Goal: Use online tool/utility: Utilize a website feature to perform a specific function

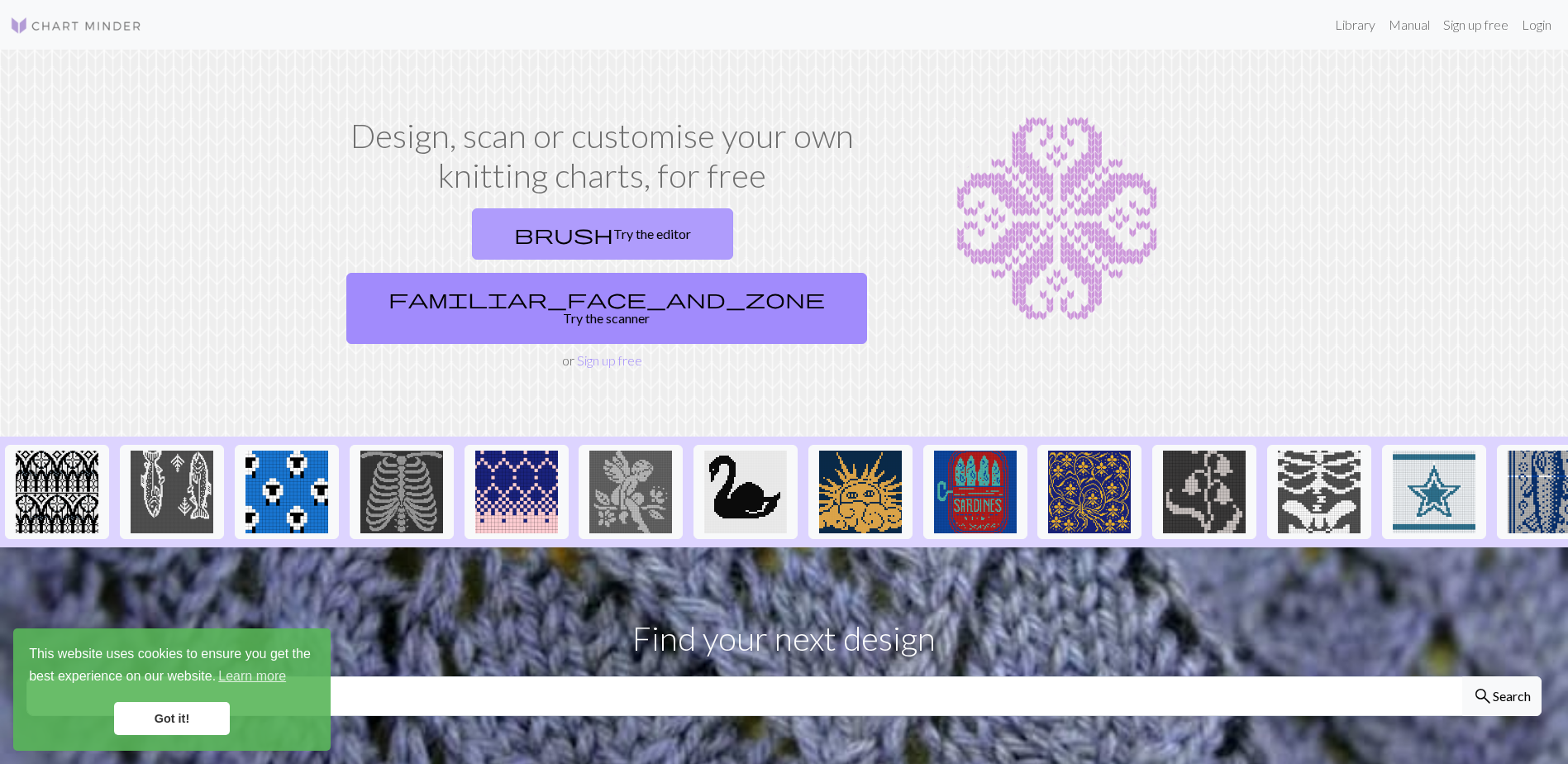
click at [514, 247] on link "brush Try the editor" at bounding box center [602, 235] width 261 height 52
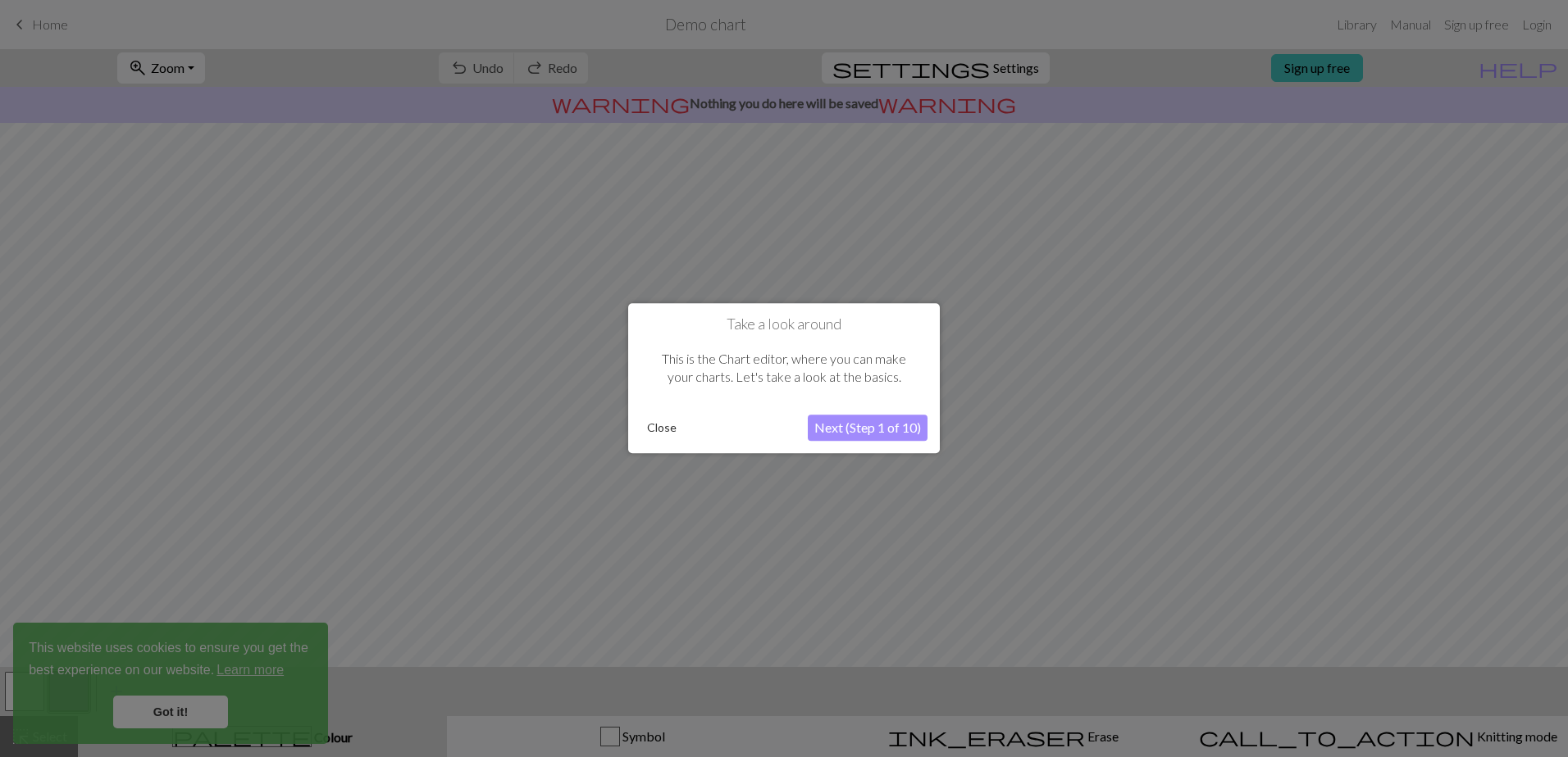
click at [662, 434] on button "Close" at bounding box center [661, 428] width 43 height 25
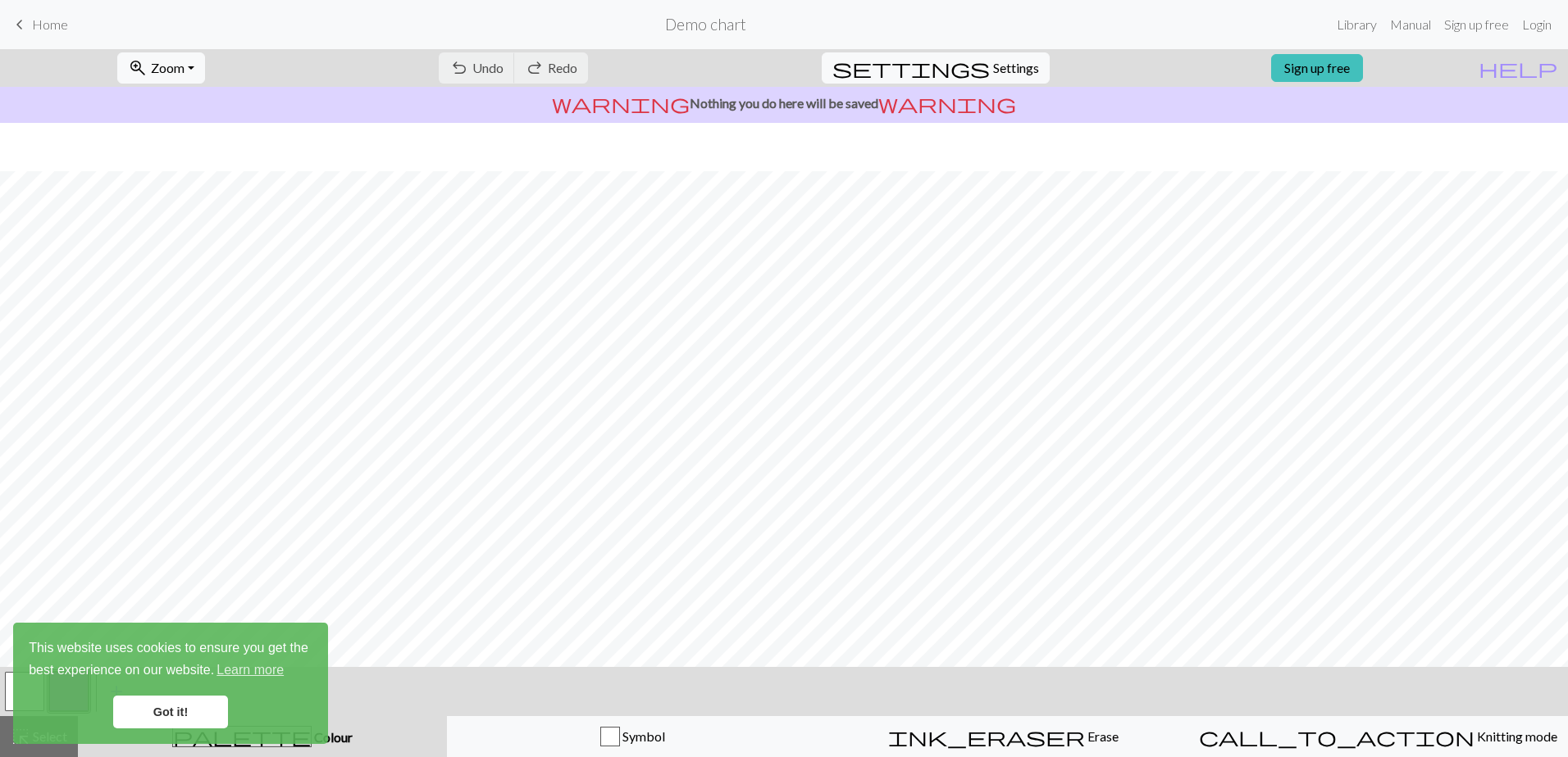
scroll to position [67, 0]
click at [215, 718] on link "Got it!" at bounding box center [170, 712] width 114 height 33
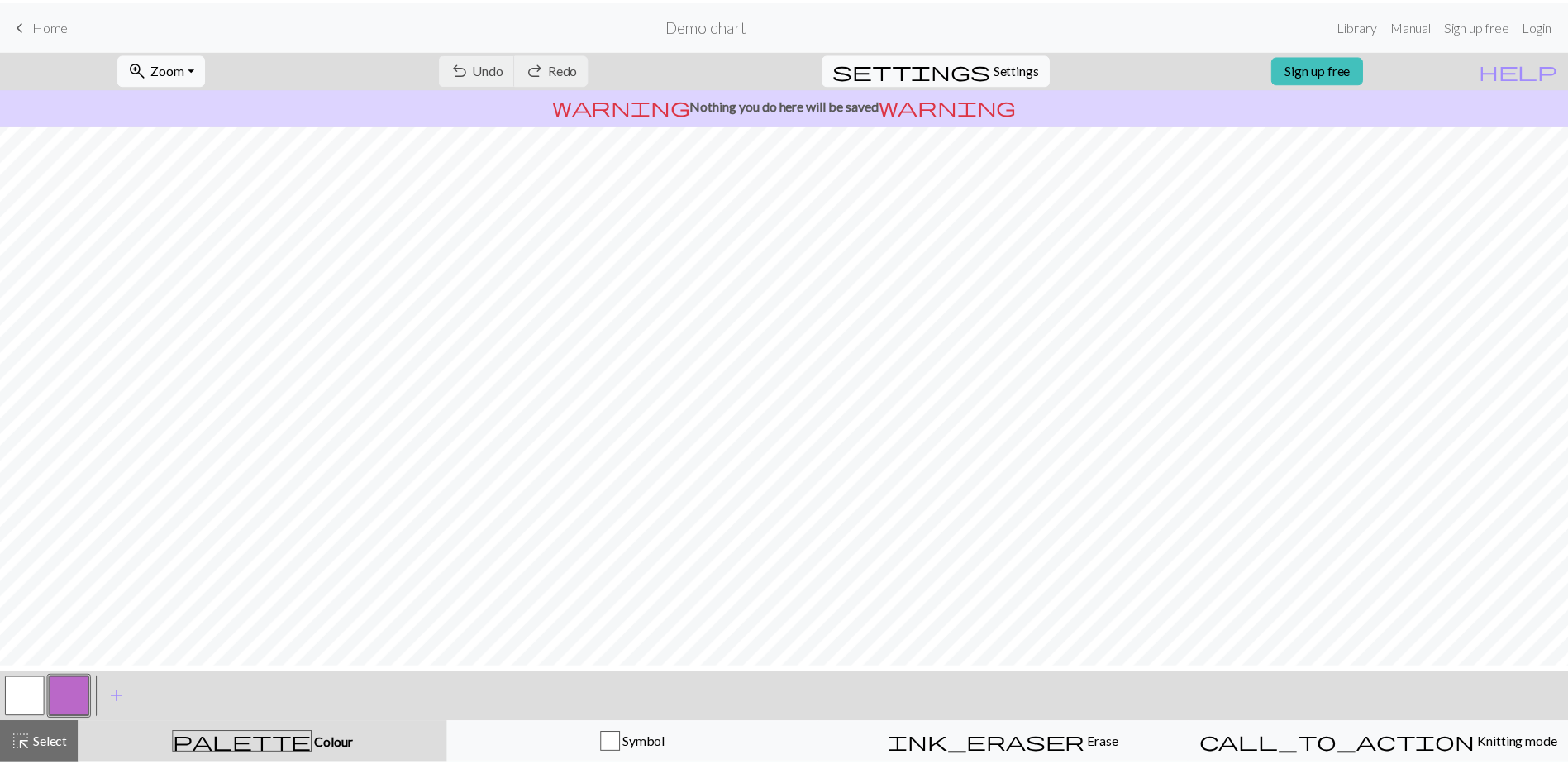
scroll to position [0, 0]
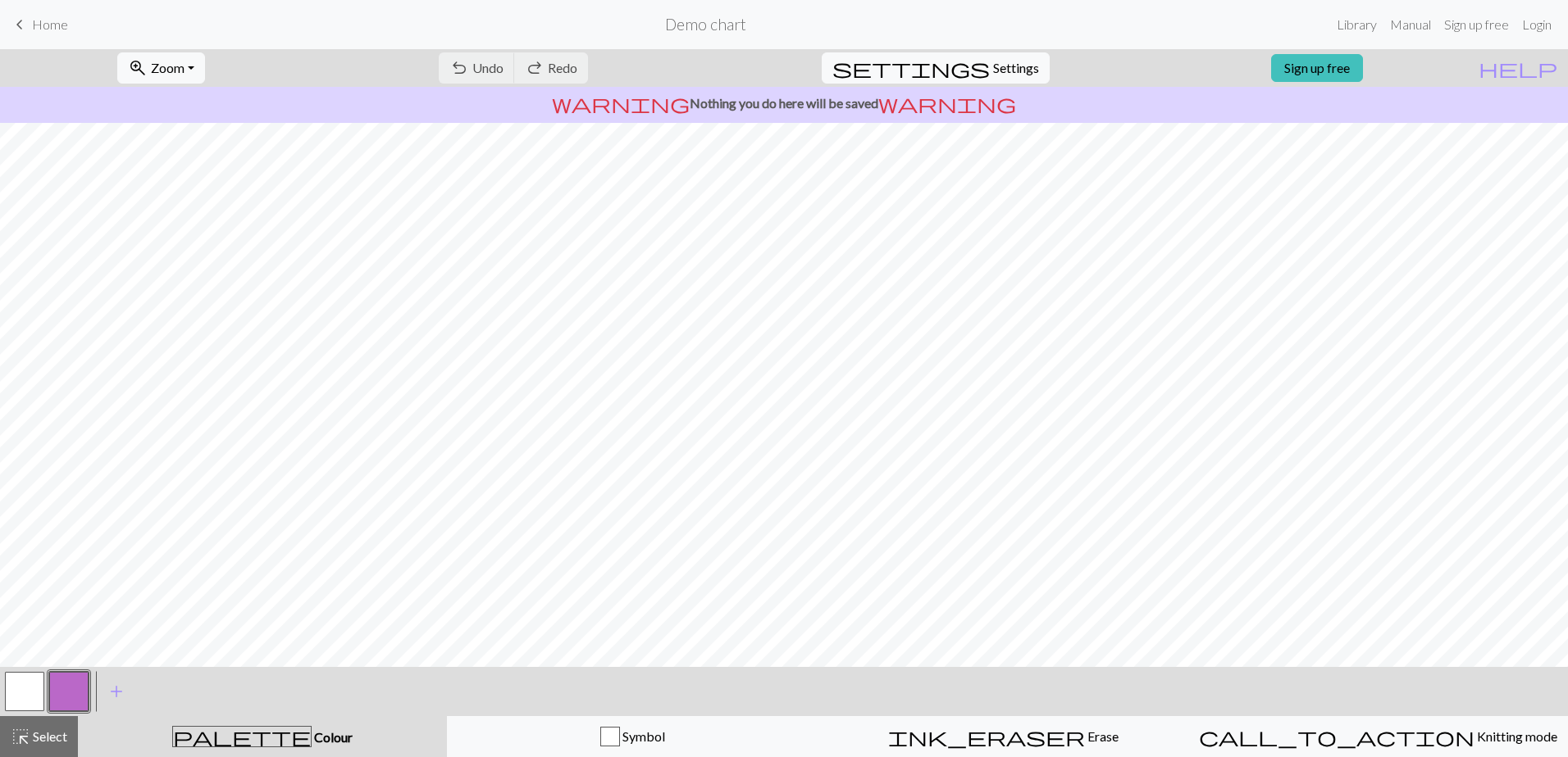
click at [47, 30] on span "Home" at bounding box center [49, 24] width 36 height 16
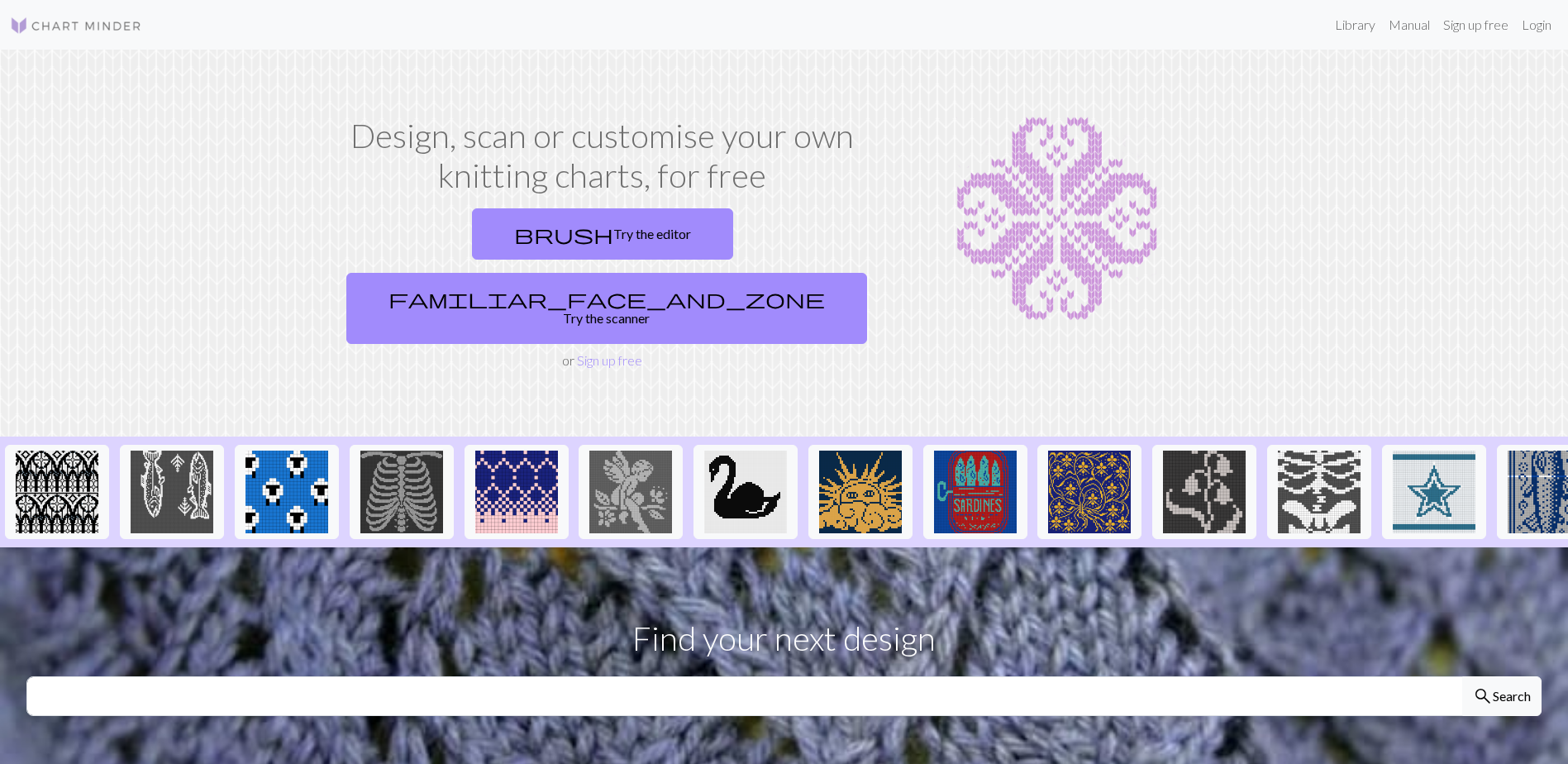
click at [93, 14] on link at bounding box center [76, 25] width 132 height 30
